Goal: Transaction & Acquisition: Purchase product/service

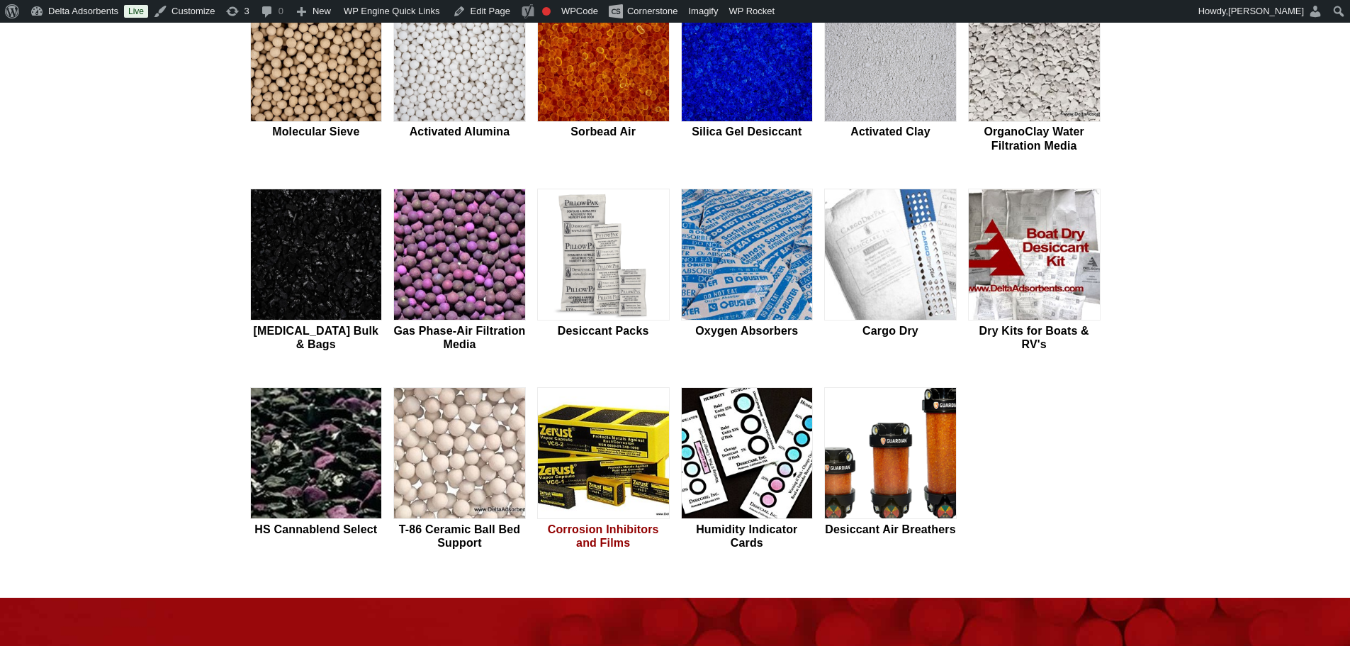
scroll to position [473, 0]
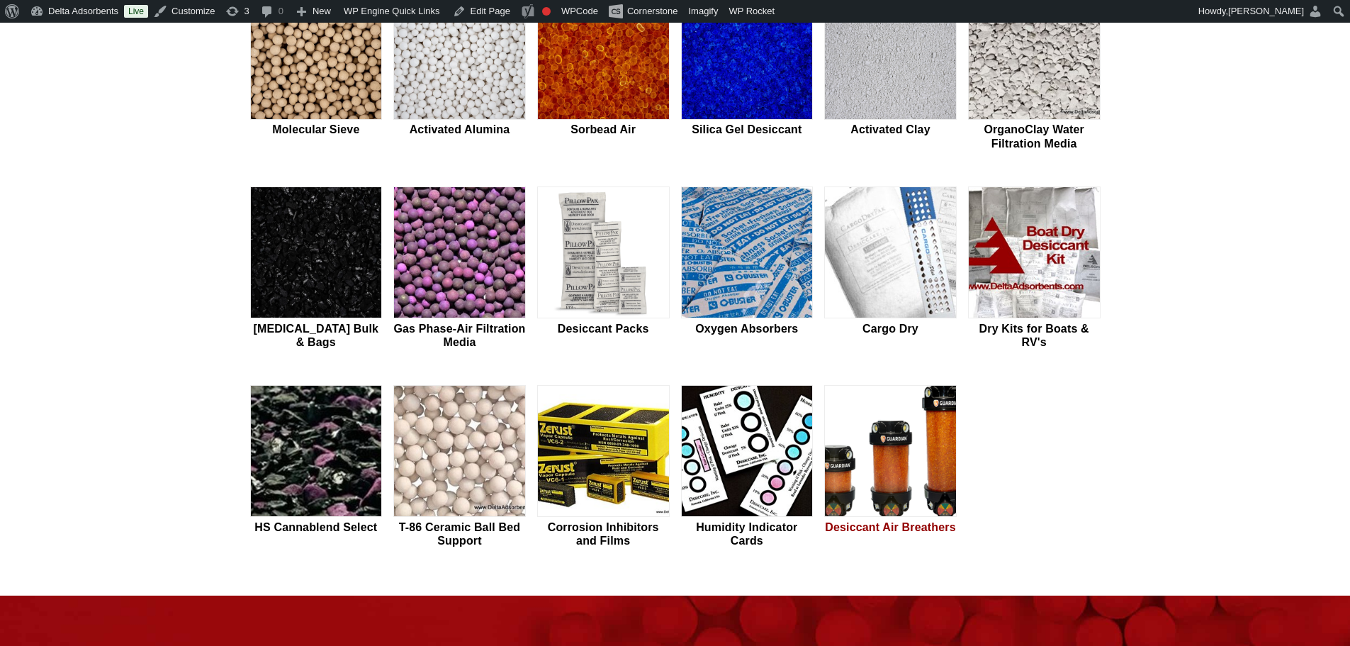
click at [902, 481] on img at bounding box center [890, 452] width 131 height 132
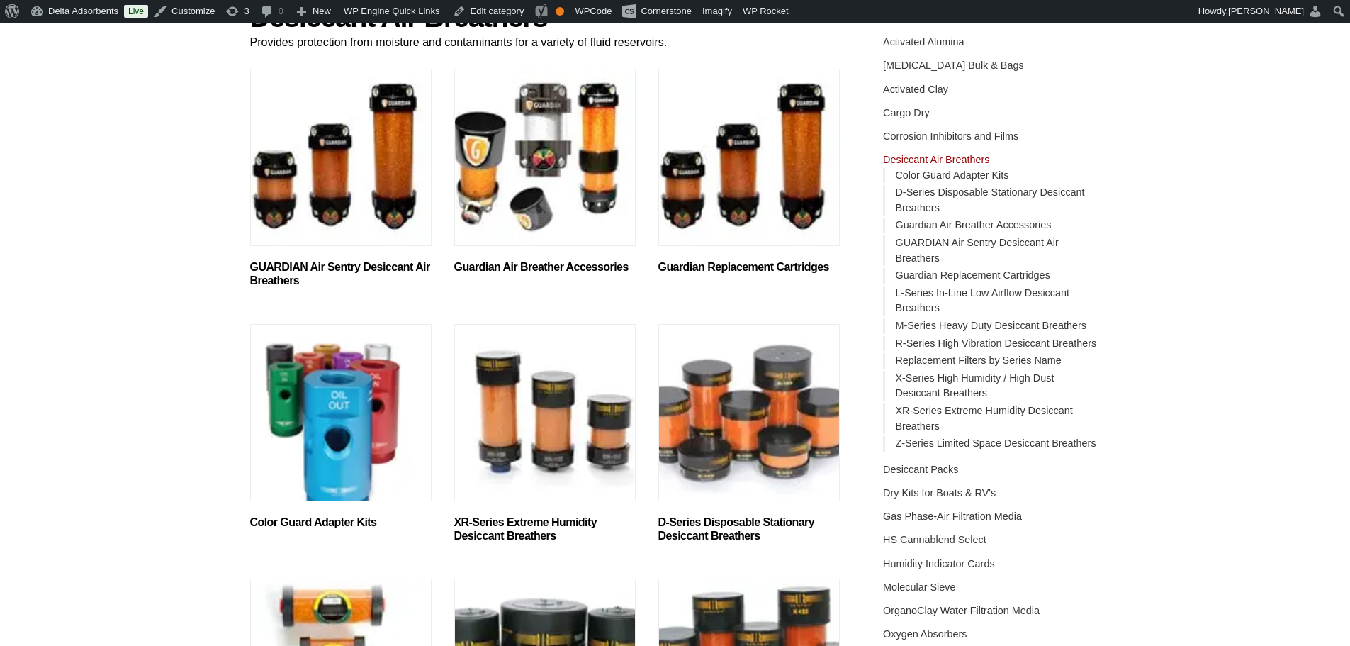
scroll to position [189, 0]
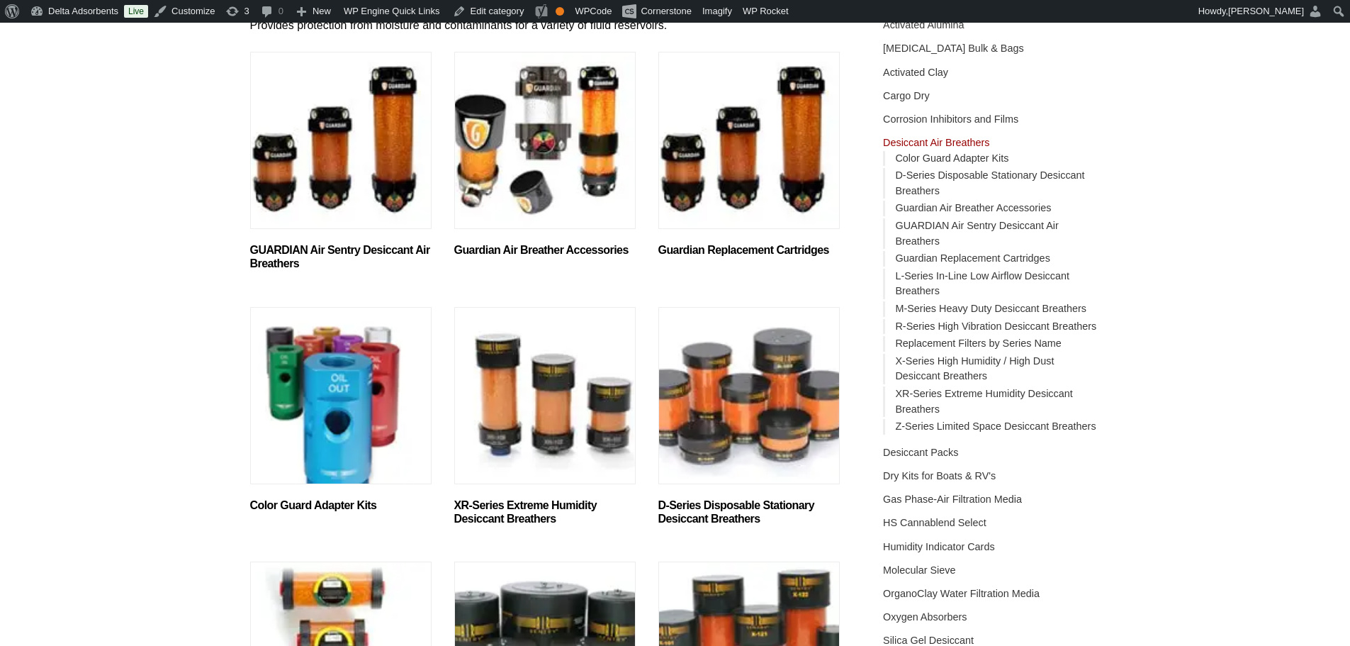
click at [752, 408] on img "Visit product category D-Series Disposable Stationary Desiccant Breathers" at bounding box center [748, 395] width 181 height 177
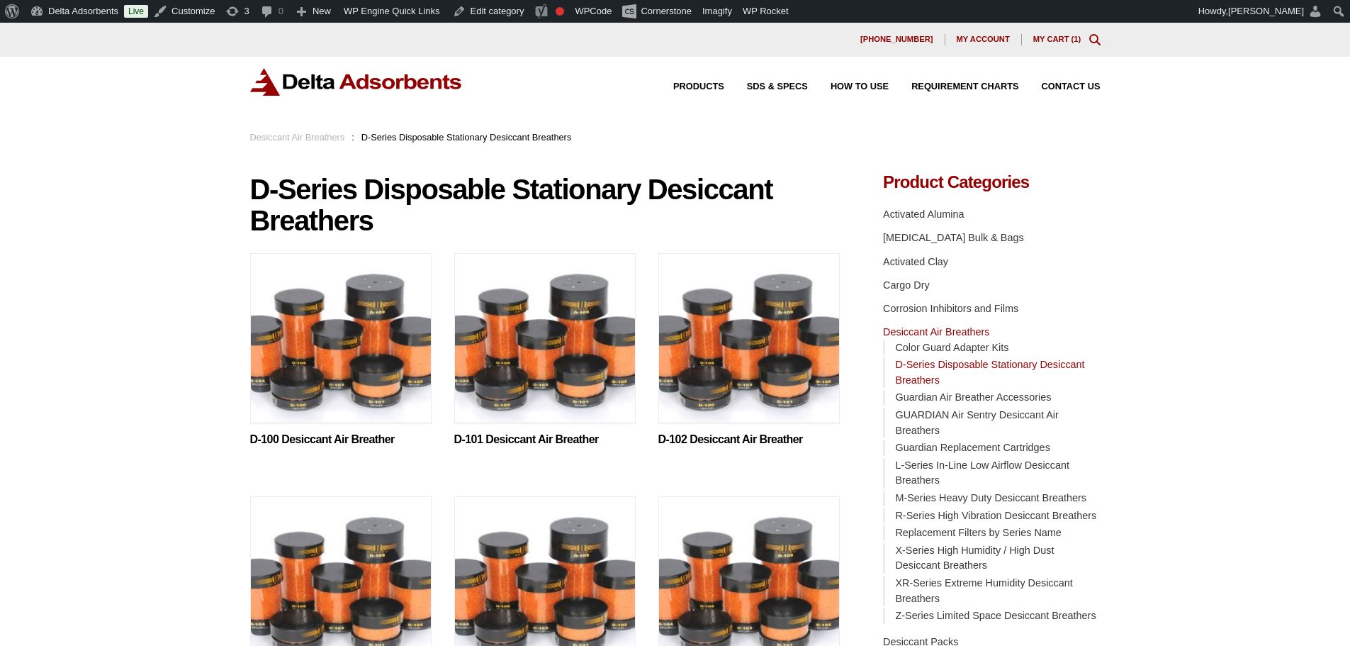
click at [357, 366] on img at bounding box center [340, 341] width 181 height 177
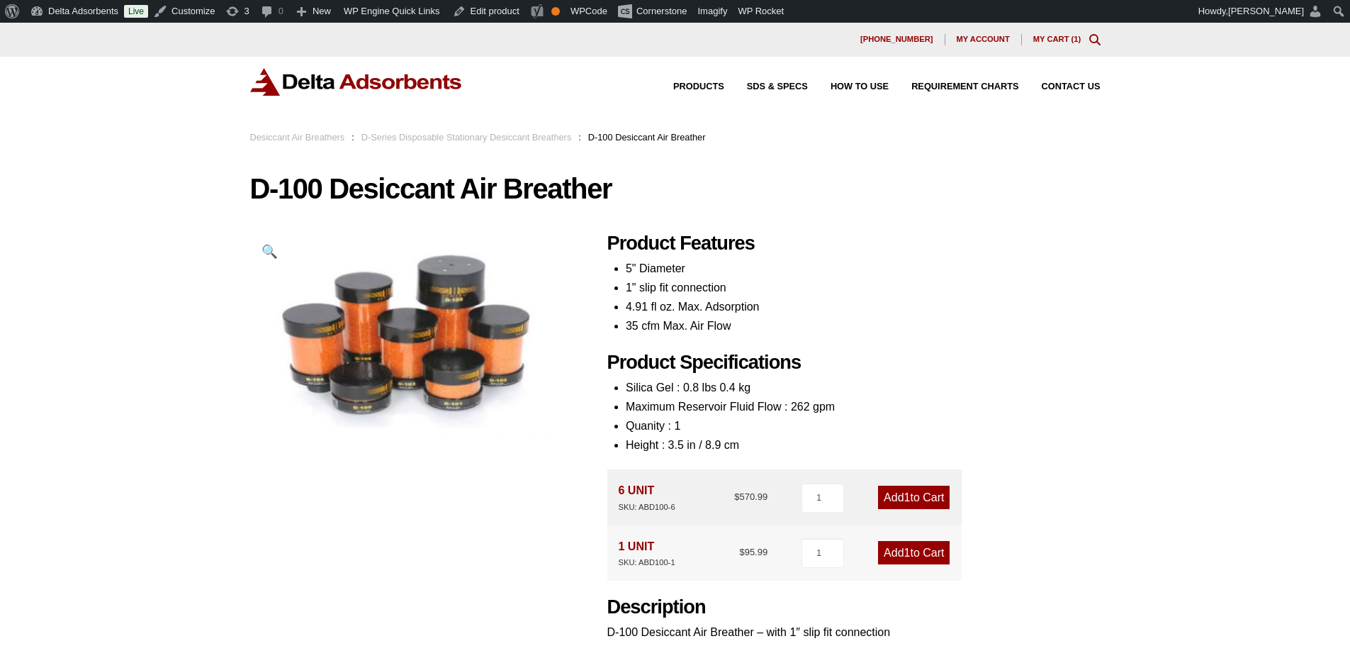
click at [442, 74] on img at bounding box center [356, 82] width 213 height 28
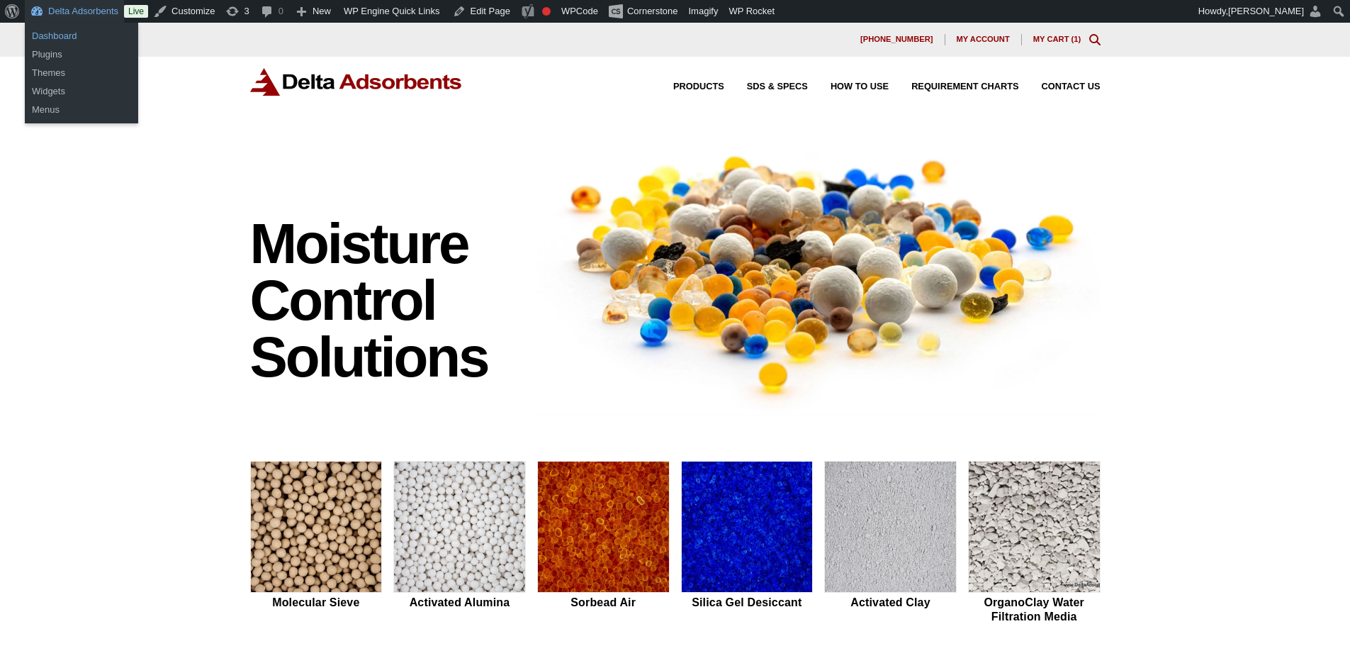
click at [67, 35] on link "Dashboard" at bounding box center [81, 36] width 113 height 18
click at [60, 41] on link "Dashboard" at bounding box center [81, 36] width 113 height 18
click at [57, 30] on link "Dashboard" at bounding box center [81, 36] width 113 height 18
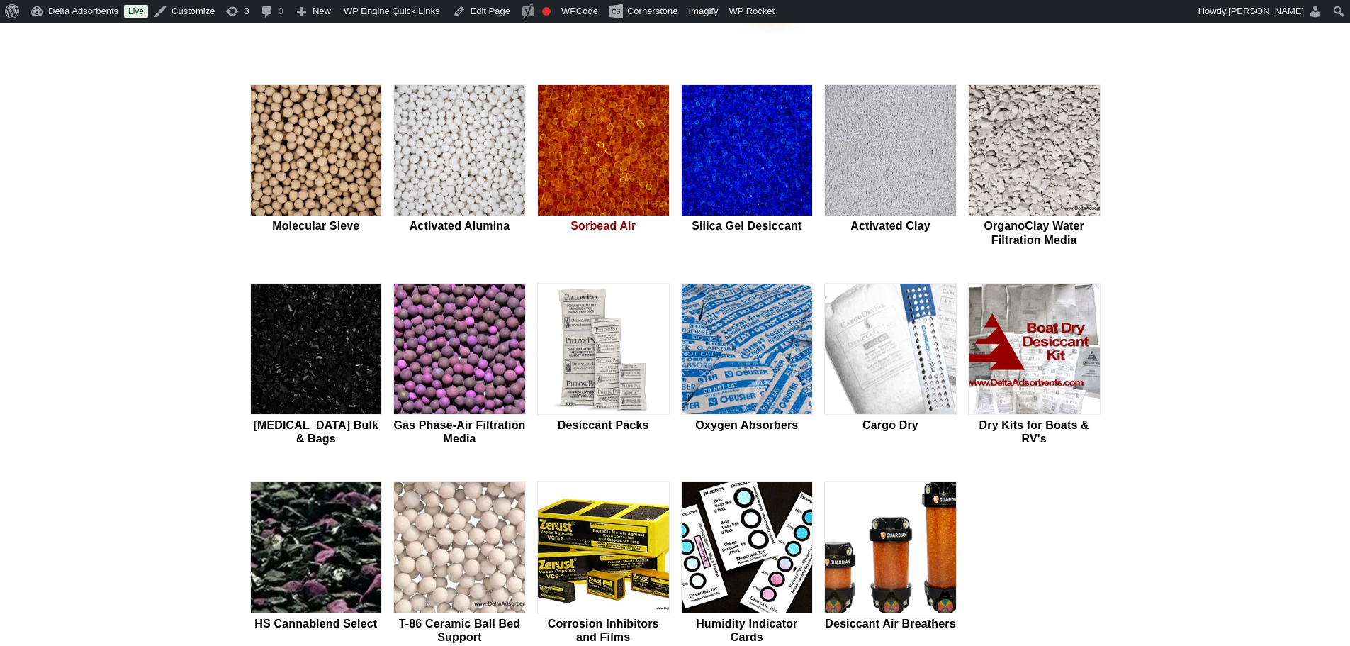
scroll to position [520, 0]
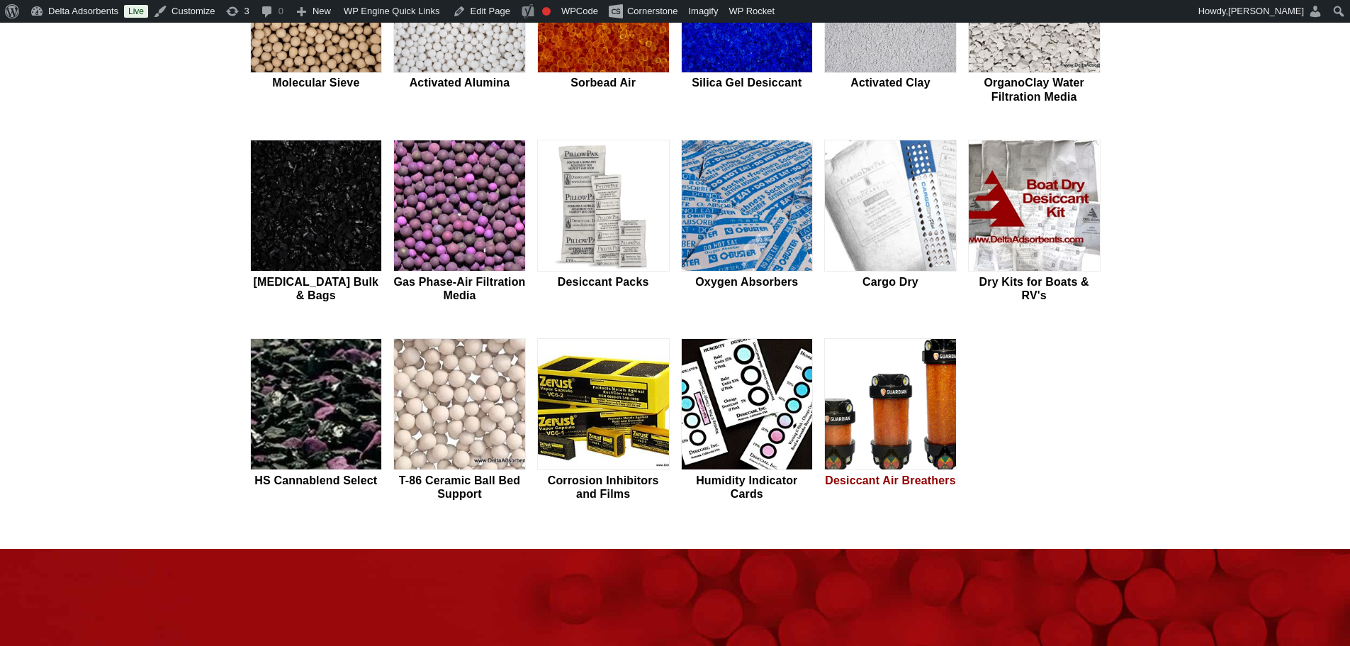
click at [919, 458] on img at bounding box center [890, 405] width 131 height 132
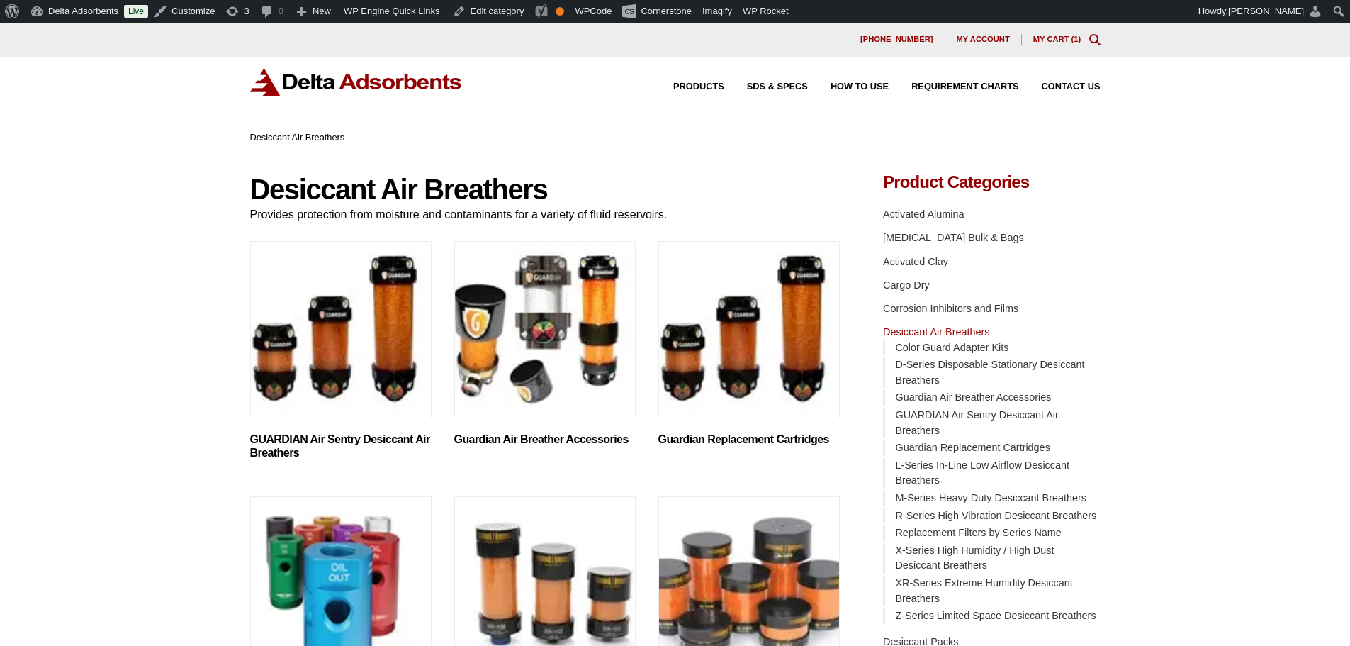
scroll to position [331, 0]
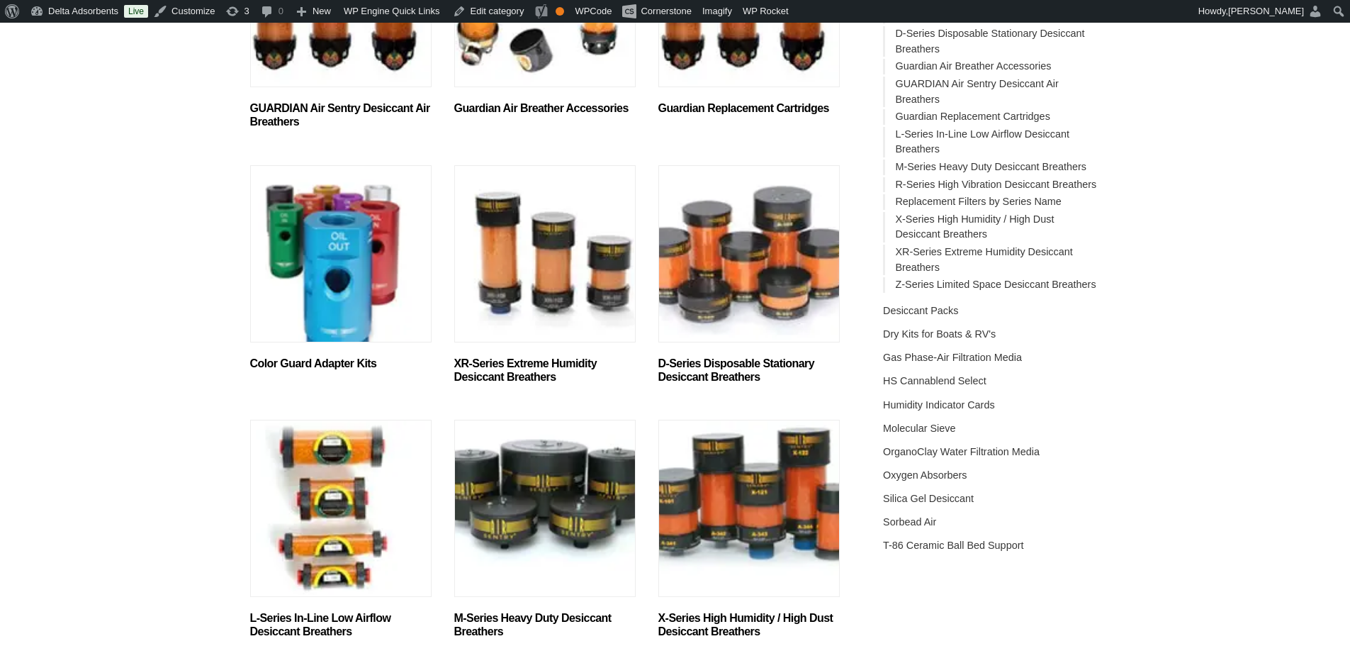
click at [710, 237] on img "Visit product category D-Series Disposable Stationary Desiccant Breathers" at bounding box center [748, 253] width 181 height 177
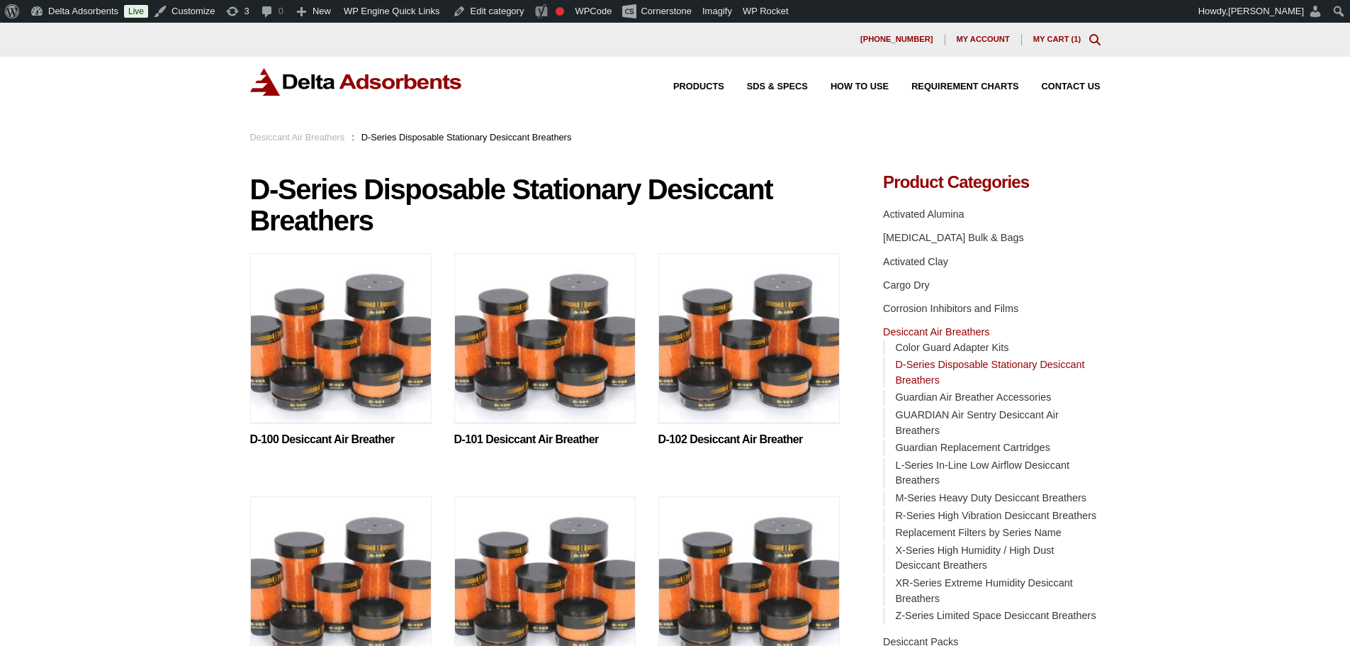
click at [296, 381] on img at bounding box center [340, 341] width 181 height 177
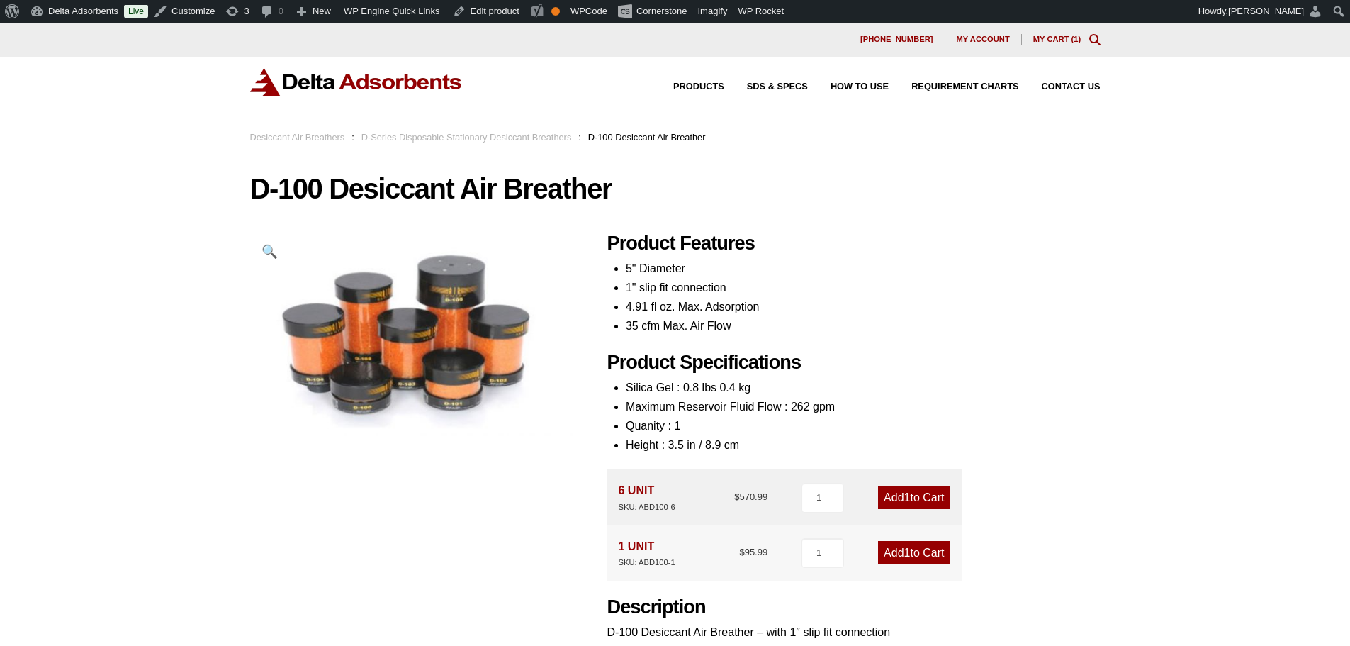
click at [377, 87] on img at bounding box center [356, 82] width 213 height 28
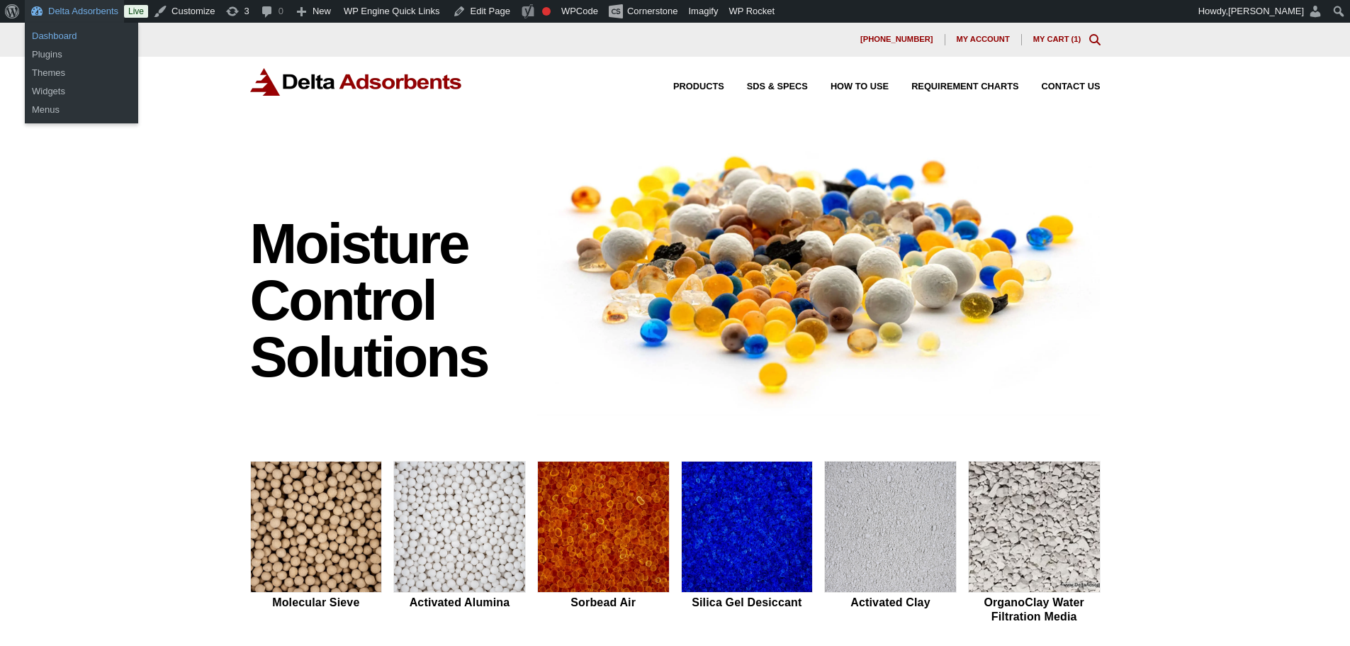
click at [65, 33] on link "Dashboard" at bounding box center [81, 36] width 113 height 18
